Goal: Task Accomplishment & Management: Use online tool/utility

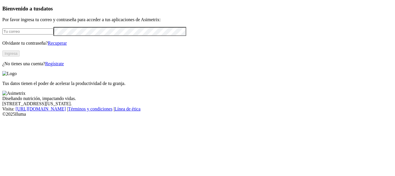
click at [24, 34] on input "email" at bounding box center [27, 31] width 51 height 6
type input "[PERSON_NAME][EMAIL_ADDRESS][PERSON_NAME][DOMAIN_NAME]"
click input "submit" at bounding box center [0, 0] width 0 height 0
